Goal: Task Accomplishment & Management: Manage account settings

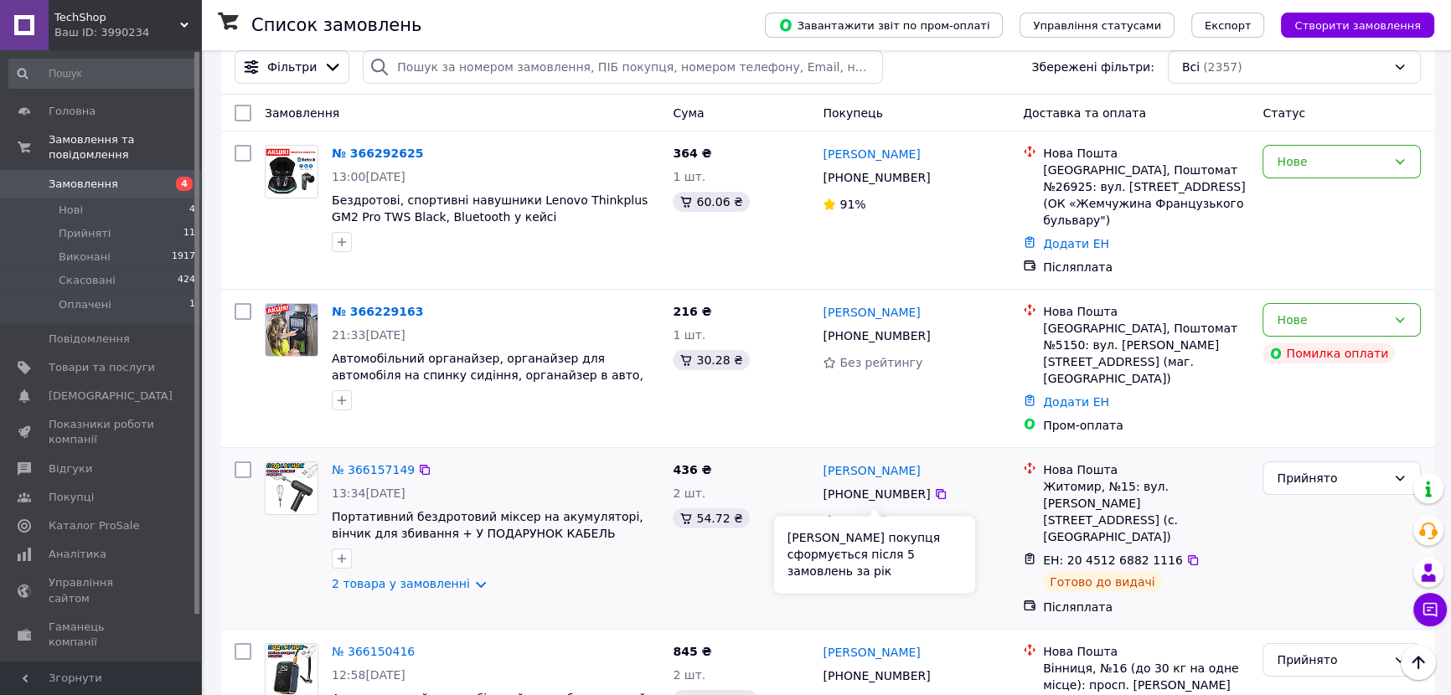
scroll to position [75, 0]
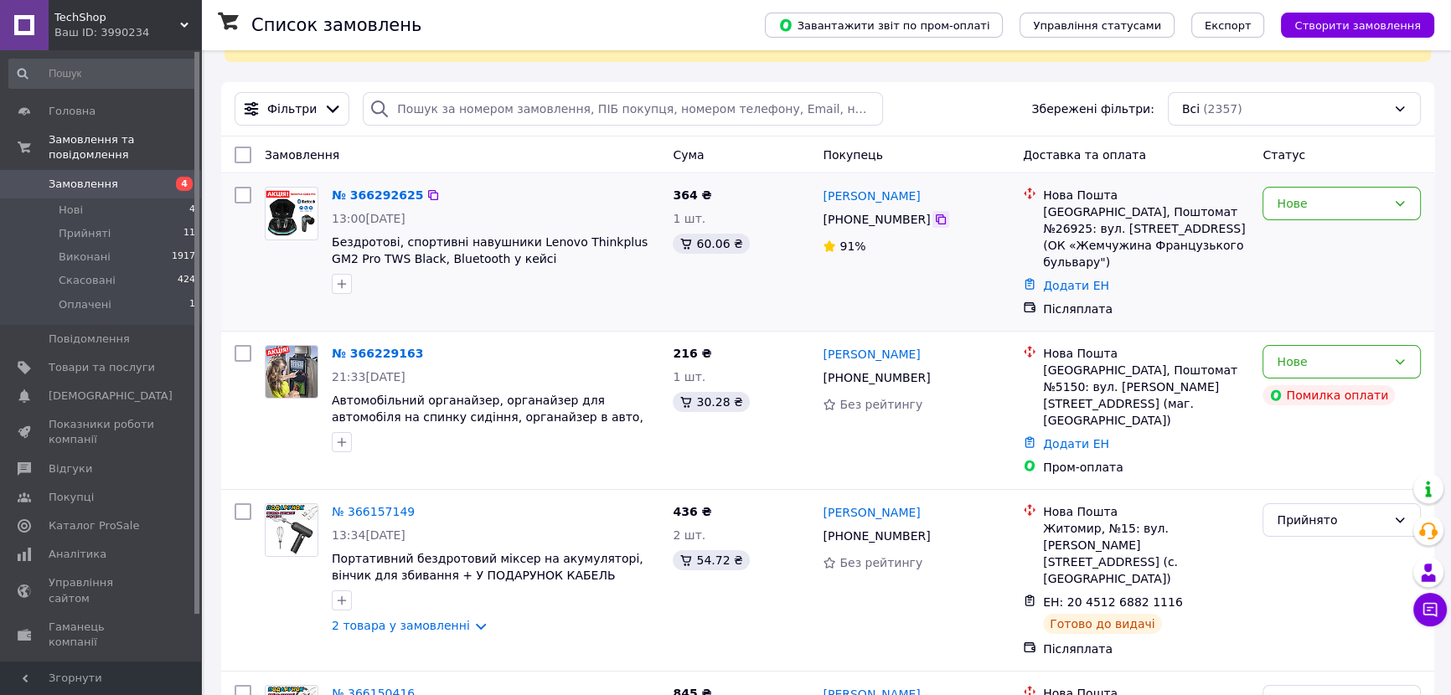
click at [935, 215] on icon at bounding box center [940, 219] width 10 height 10
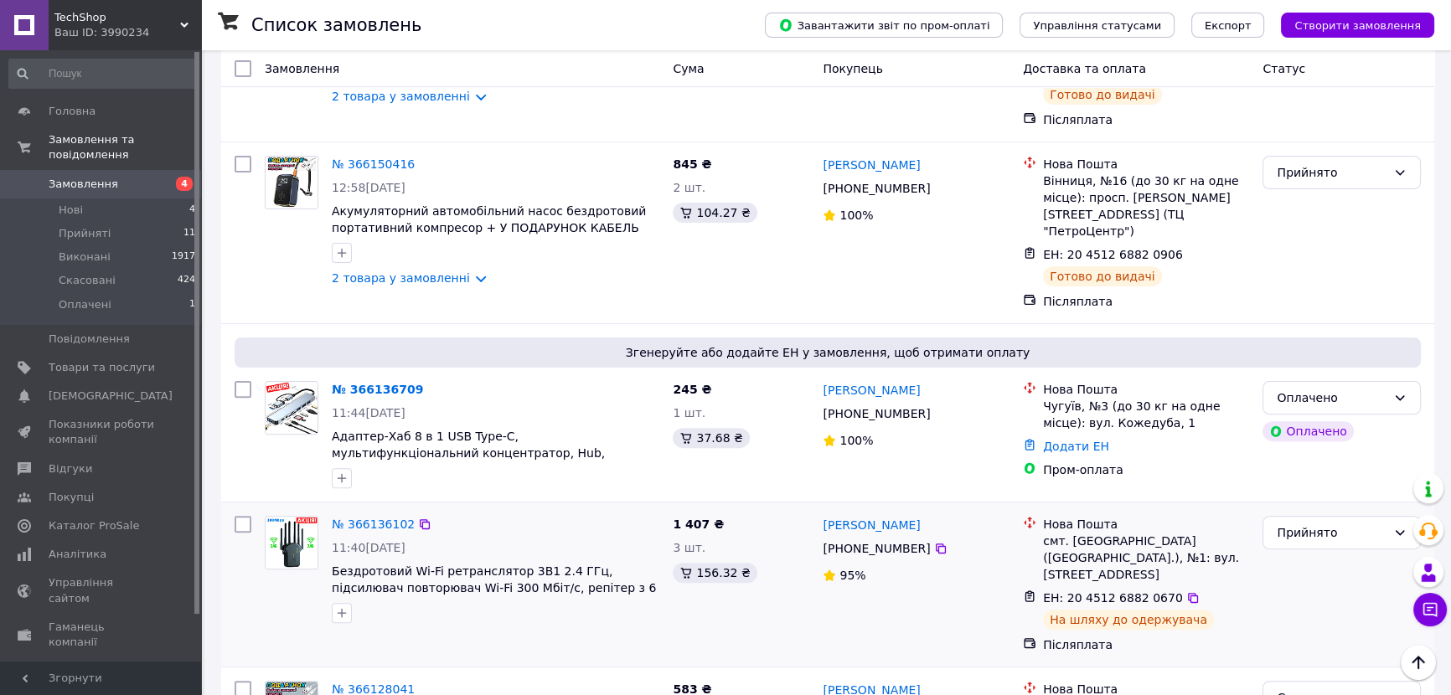
scroll to position [609, 0]
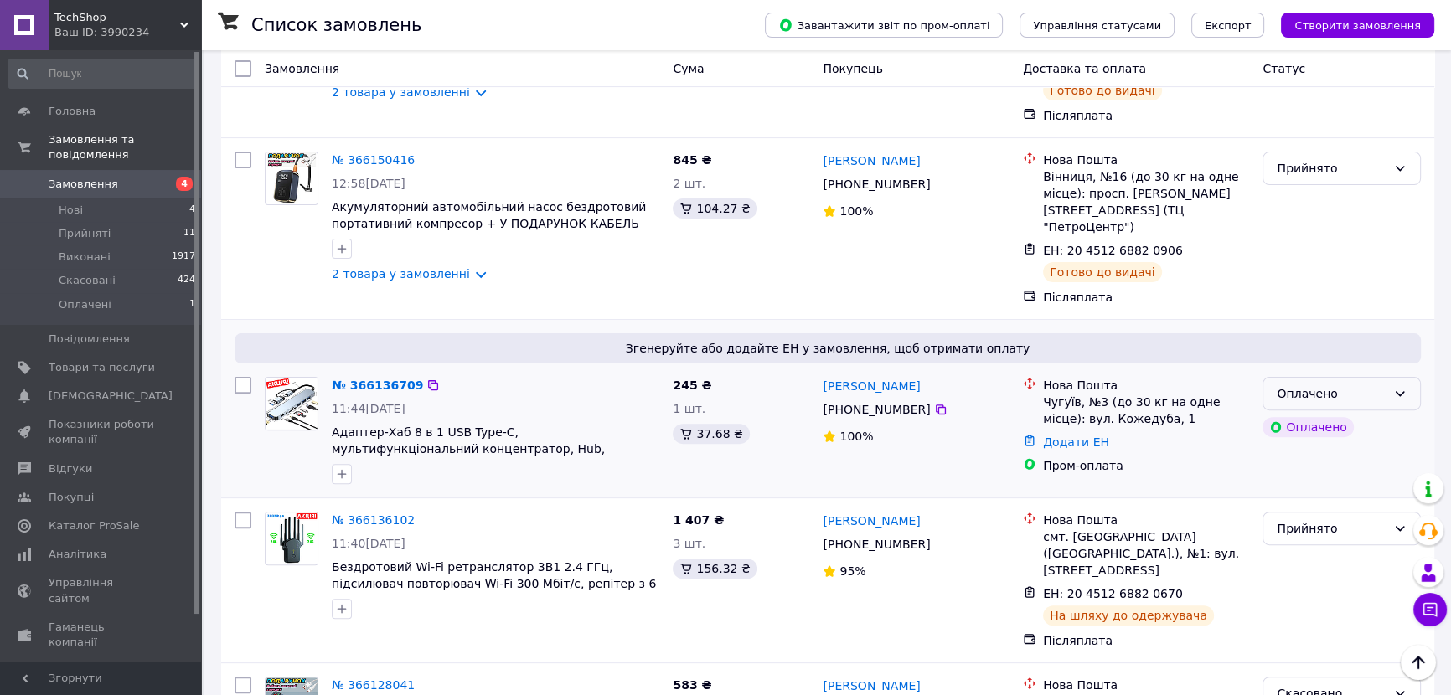
click at [1373, 384] on div "Оплачено" at bounding box center [1331, 393] width 110 height 18
click at [1370, 363] on li "Прийнято" at bounding box center [1341, 367] width 157 height 30
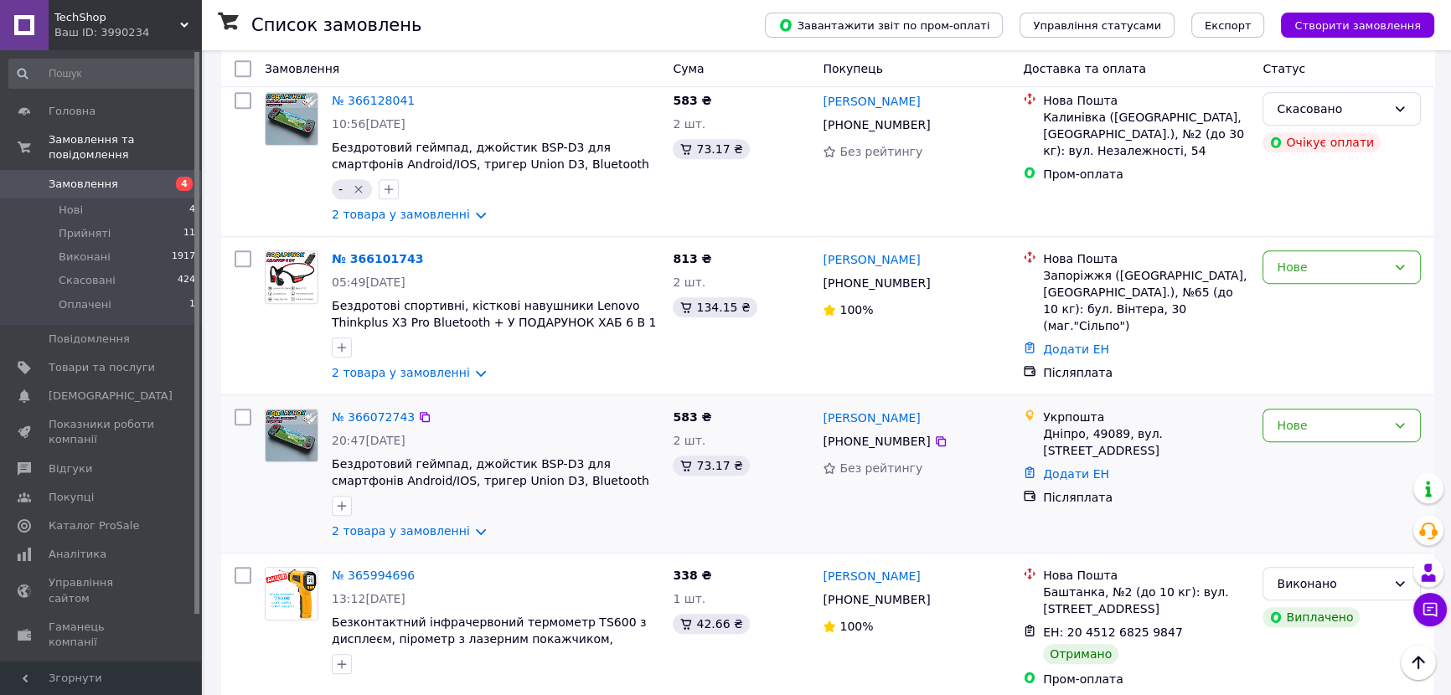
scroll to position [1218, 0]
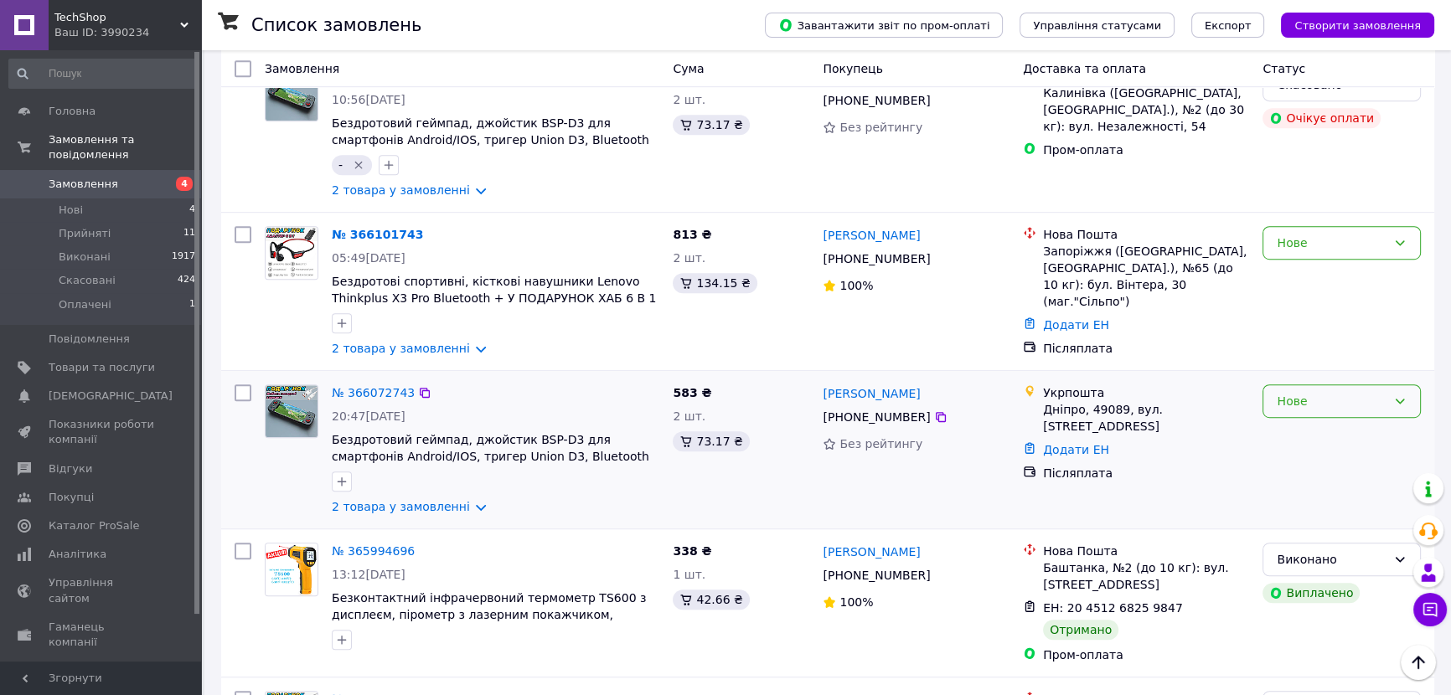
click at [1269, 384] on div "Нове" at bounding box center [1341, 400] width 158 height 33
click at [1332, 411] on li "Скасовано" at bounding box center [1341, 419] width 157 height 30
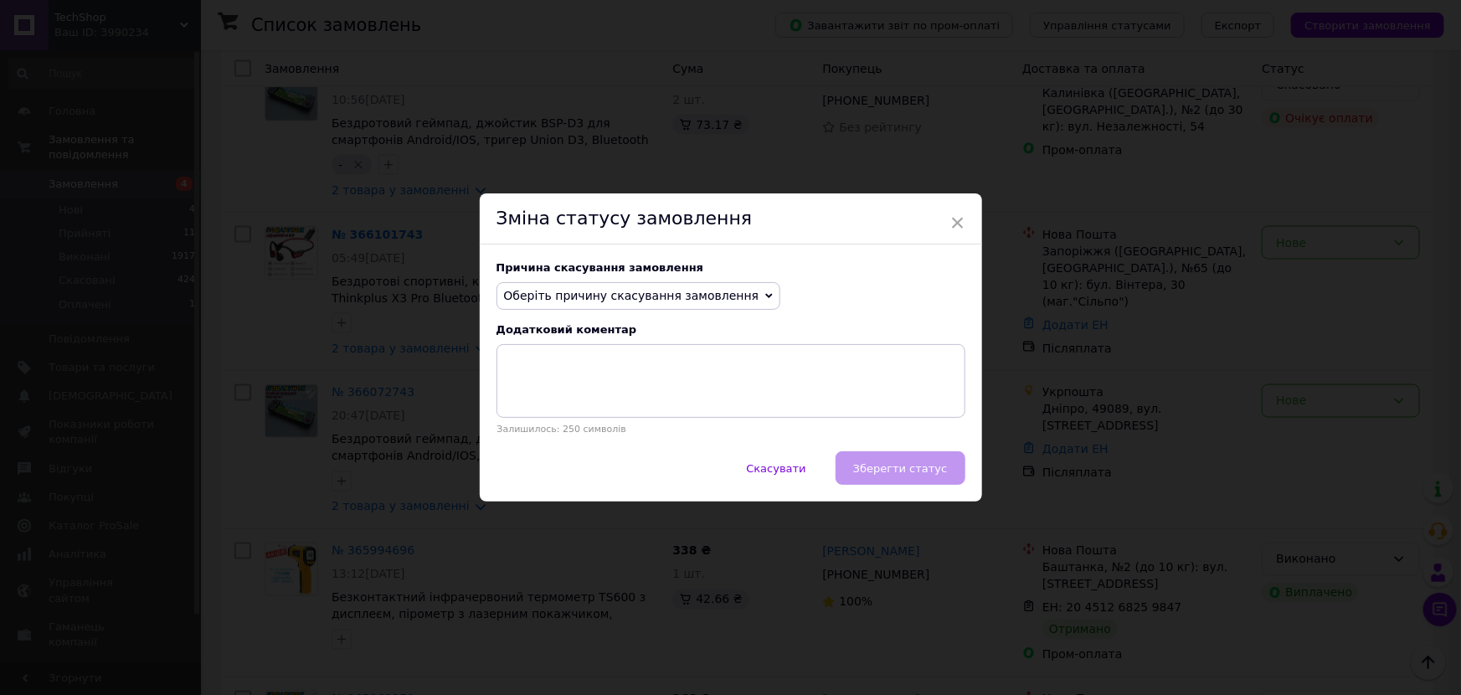
click at [662, 309] on span "Оберіть причину скасування замовлення" at bounding box center [639, 296] width 285 height 28
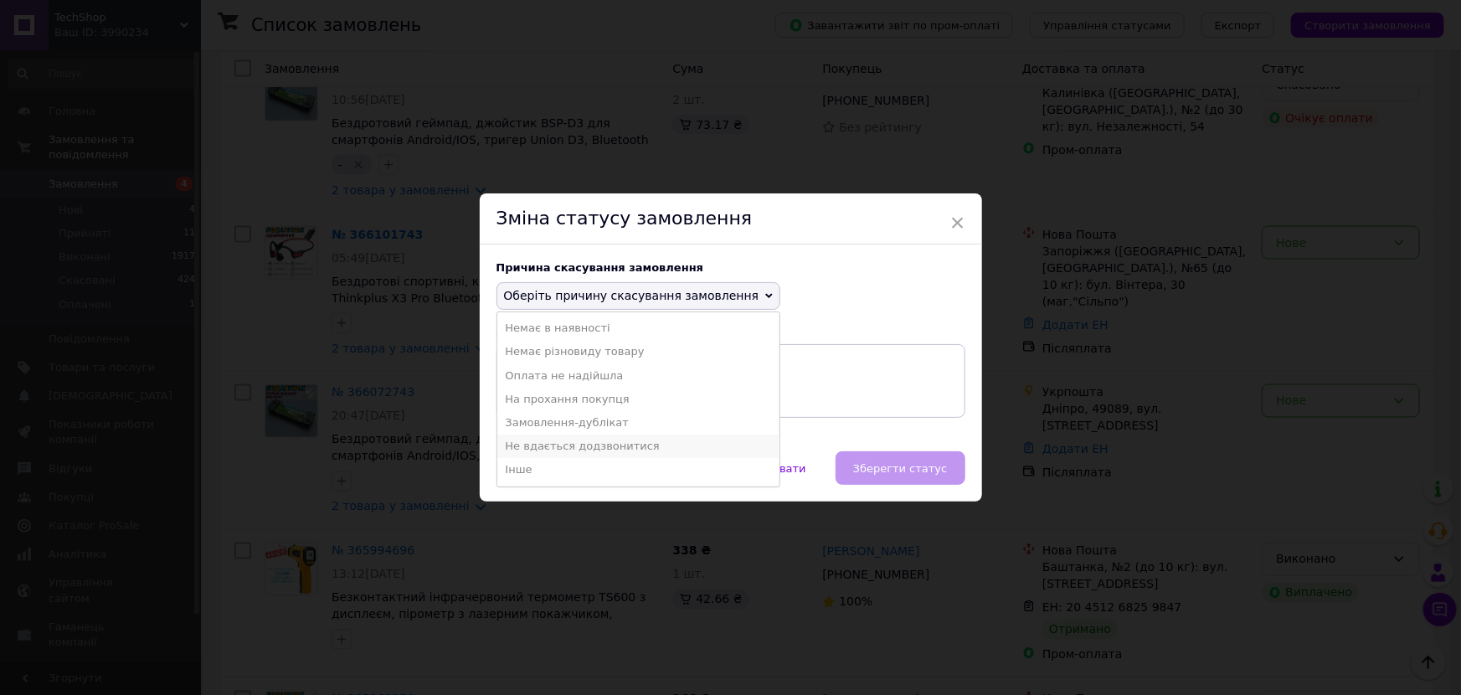
click at [575, 443] on li "Не вдається додзвонитися" at bounding box center [638, 446] width 283 height 23
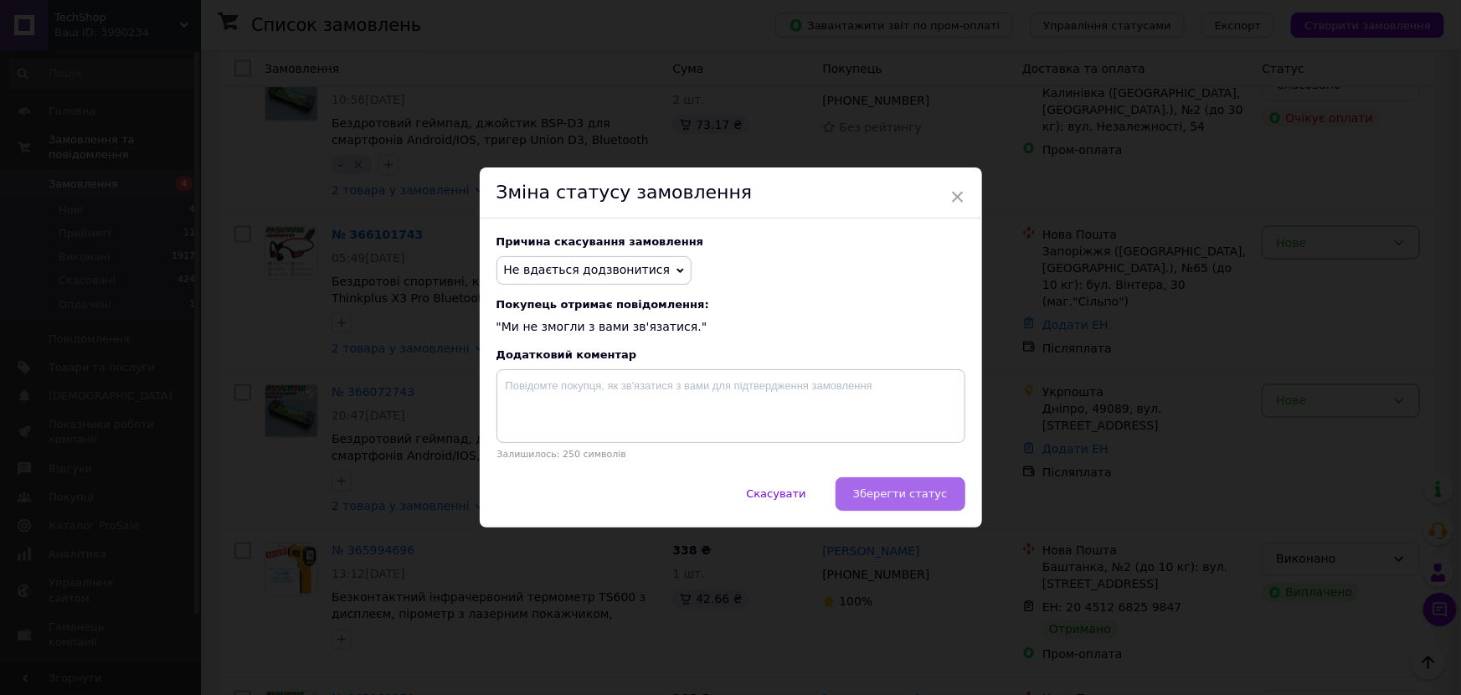
click at [921, 482] on button "Зберегти статус" at bounding box center [901, 493] width 130 height 33
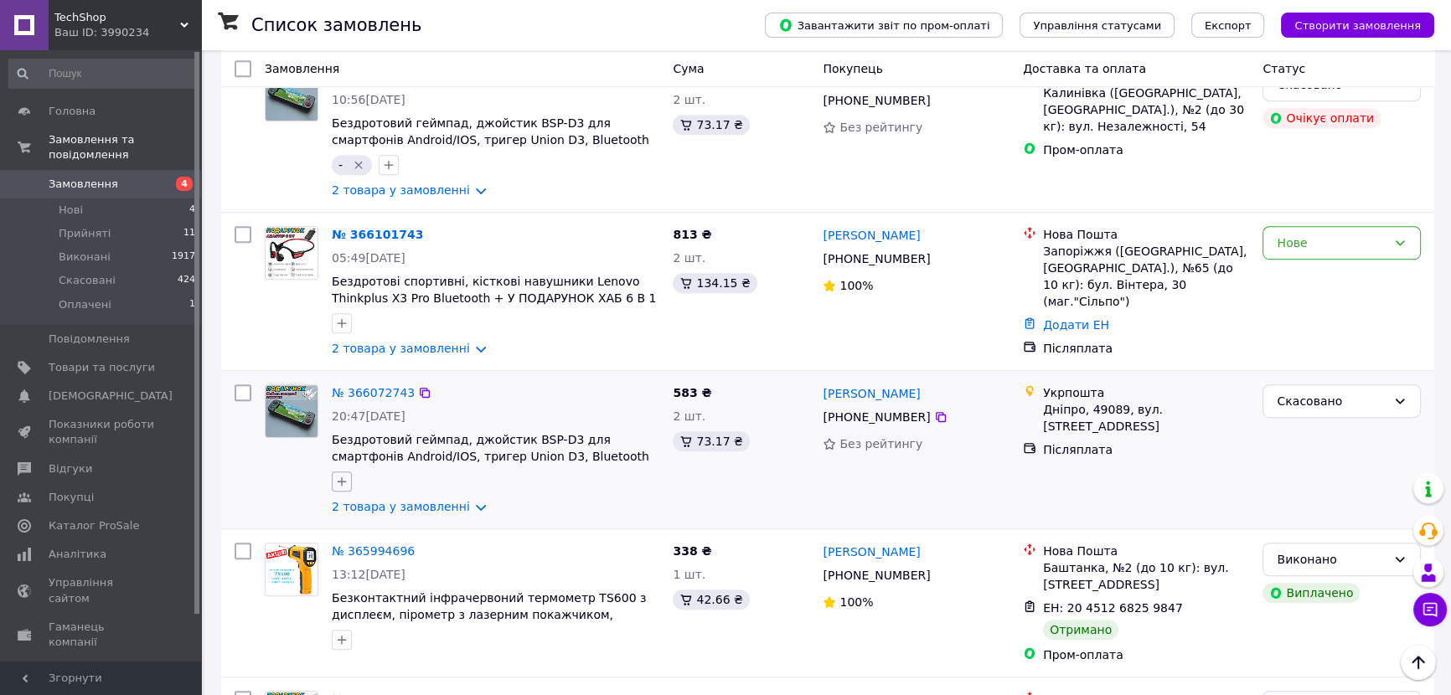
click at [342, 477] on icon "button" at bounding box center [342, 481] width 9 height 9
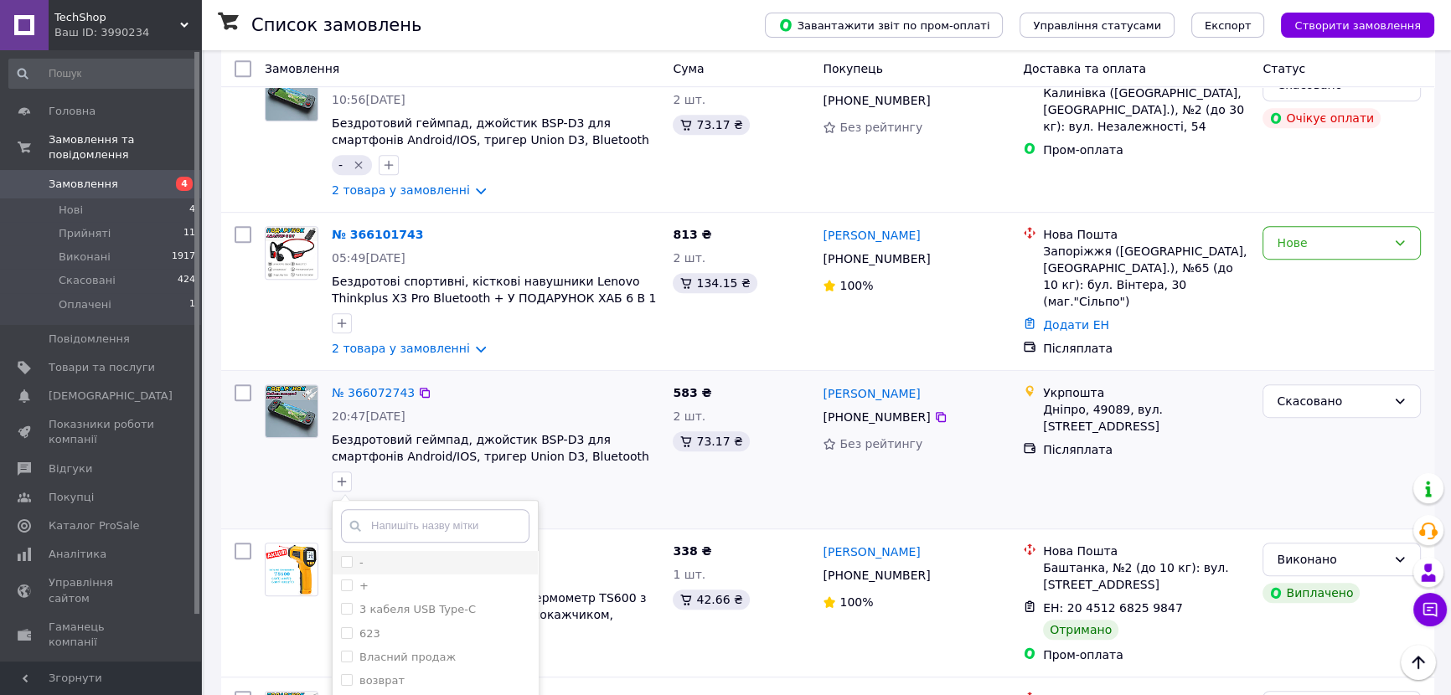
click at [343, 556] on input "-" at bounding box center [346, 561] width 11 height 11
checkbox input "true"
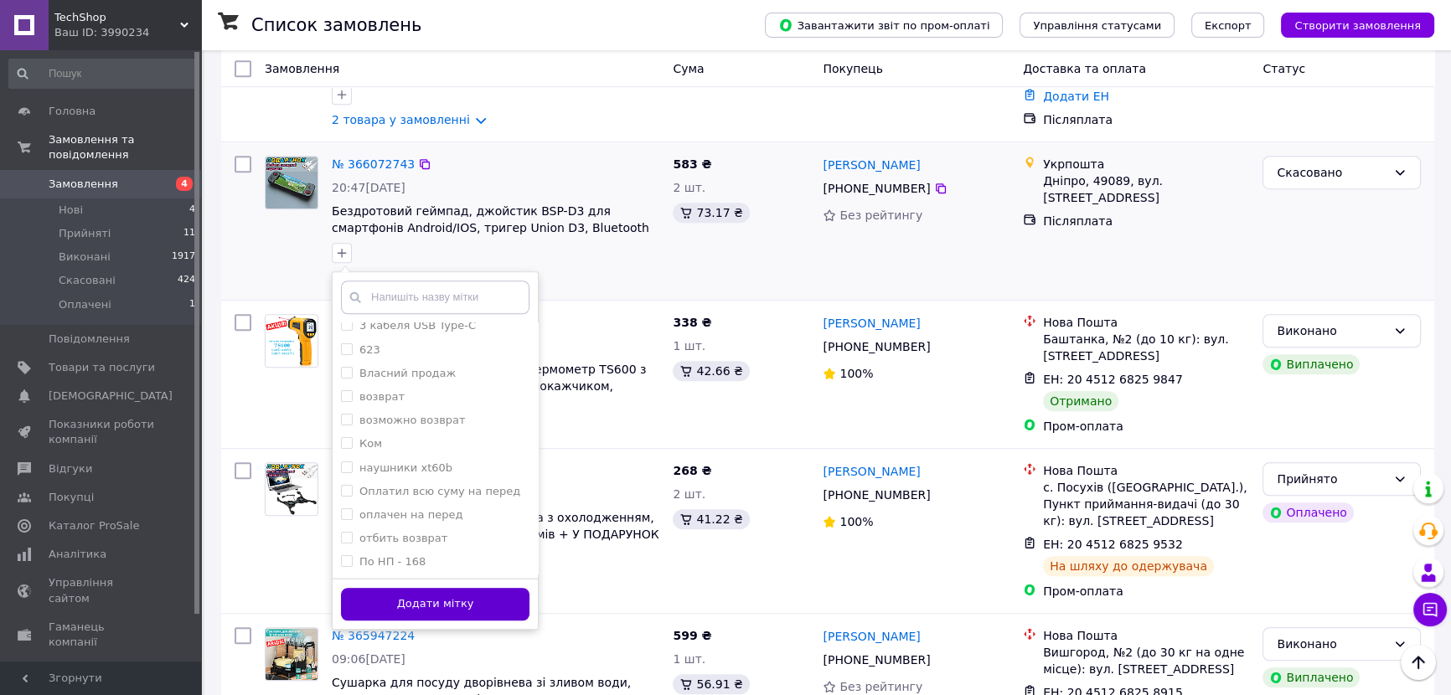
click at [452, 588] on button "Додати мітку" at bounding box center [435, 604] width 188 height 33
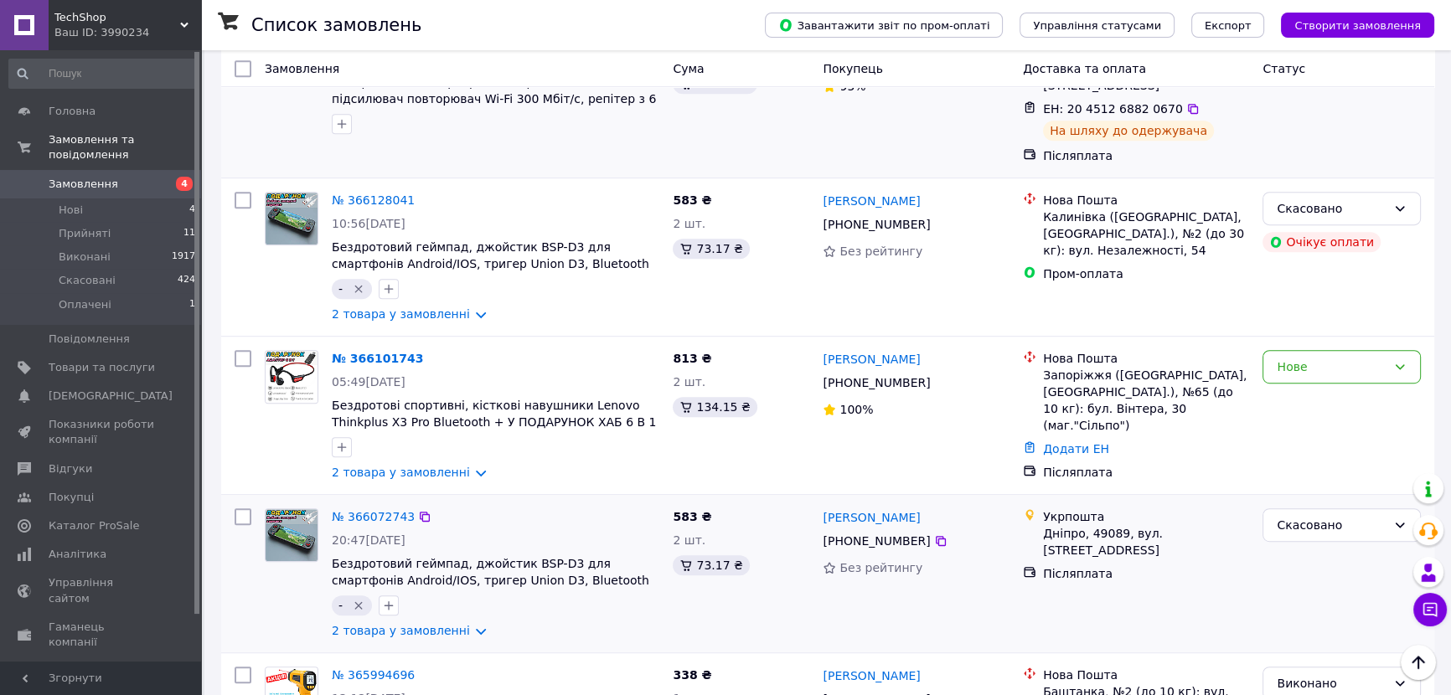
scroll to position [1141, 0]
